Goal: Task Accomplishment & Management: Use online tool/utility

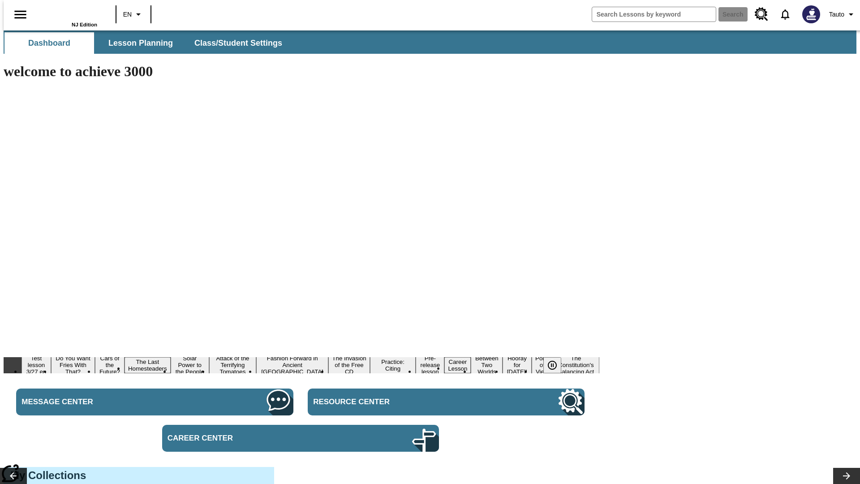
type input "-1"
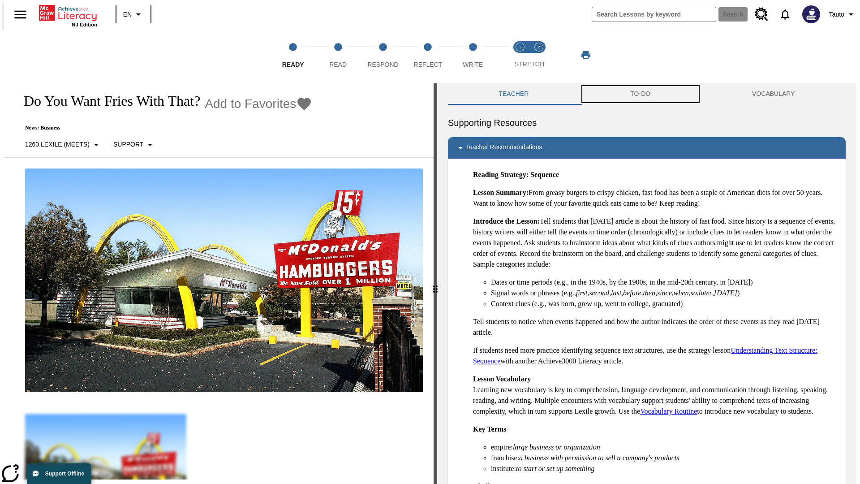
click at [640, 94] on button "TO-DO" at bounding box center [640, 93] width 122 height 21
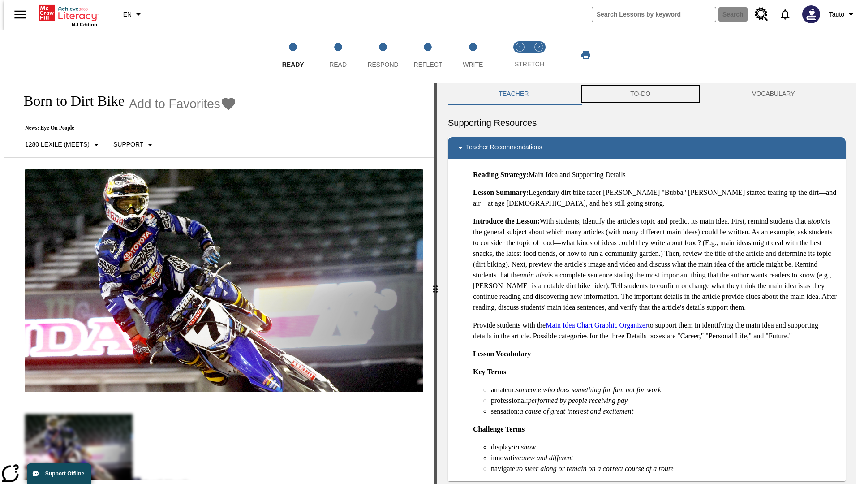
click at [640, 94] on button "TO-DO" at bounding box center [640, 93] width 122 height 21
